Goal: Navigation & Orientation: Find specific page/section

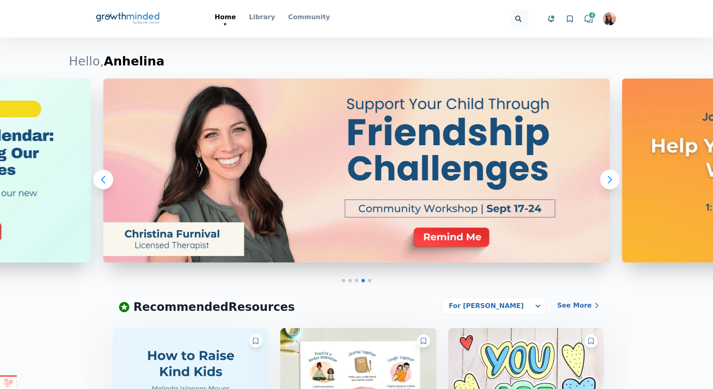
click at [572, 21] on icon at bounding box center [570, 19] width 8 height 8
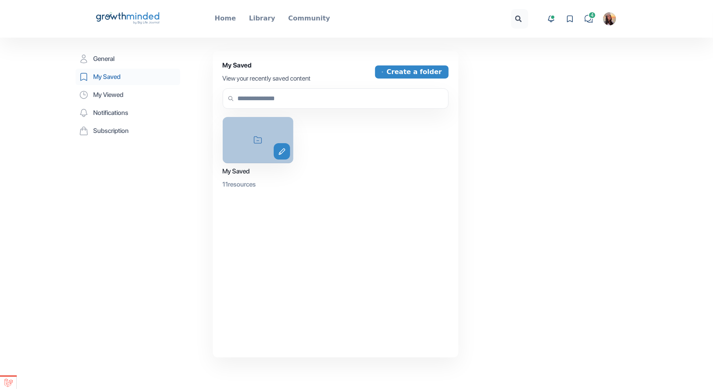
click at [241, 126] on div "icon-folder edit" at bounding box center [258, 140] width 71 height 46
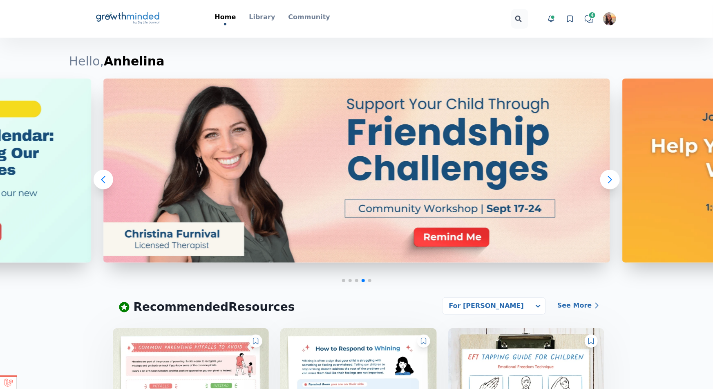
click at [574, 17] on link "View favorites" at bounding box center [570, 19] width 12 height 12
